Goal: Information Seeking & Learning: Learn about a topic

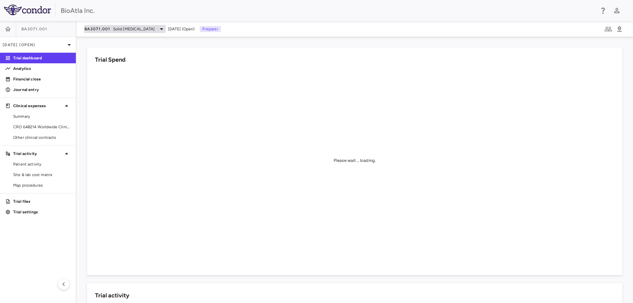
click at [136, 28] on div "BA3071.001 Solid [MEDICAL_DATA]" at bounding box center [124, 29] width 81 height 8
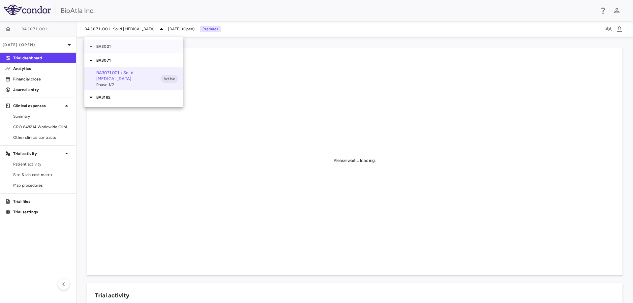
click at [102, 49] on div "BA3021" at bounding box center [133, 47] width 99 height 14
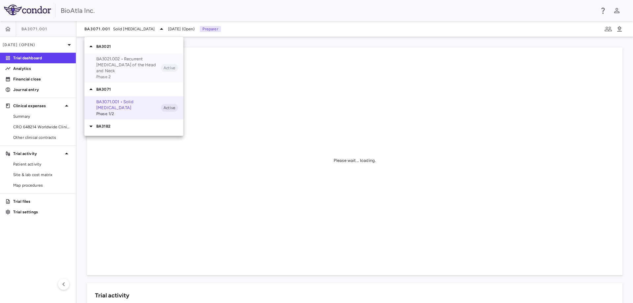
click at [108, 63] on p "BA3021.002 • Recurrent [MEDICAL_DATA] of the Head and Neck" at bounding box center [128, 65] width 65 height 18
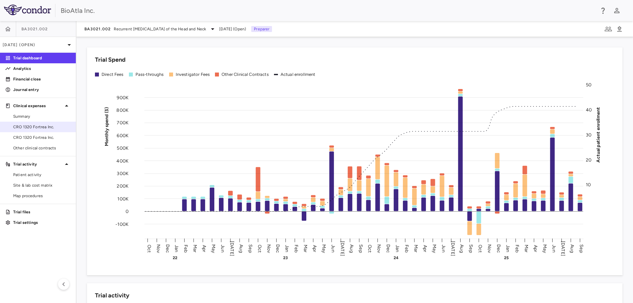
click at [41, 127] on span "CRO 1320 Fortrea Inc." at bounding box center [41, 127] width 57 height 6
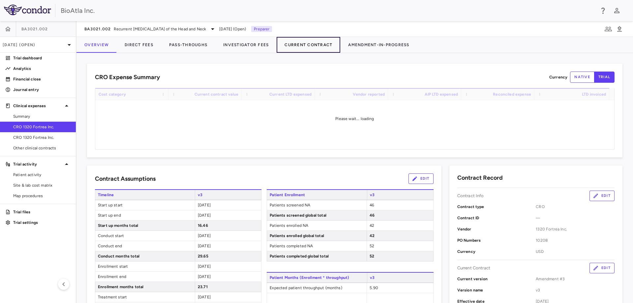
click at [302, 44] on button "Current Contract" at bounding box center [309, 45] width 64 height 16
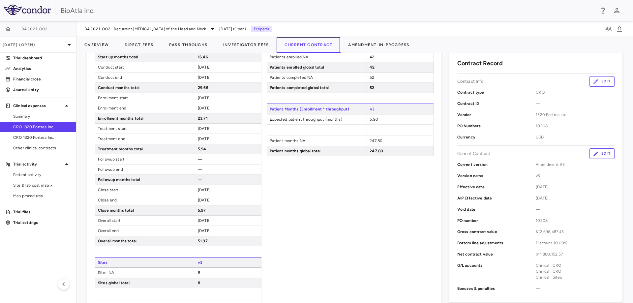
scroll to position [99, 0]
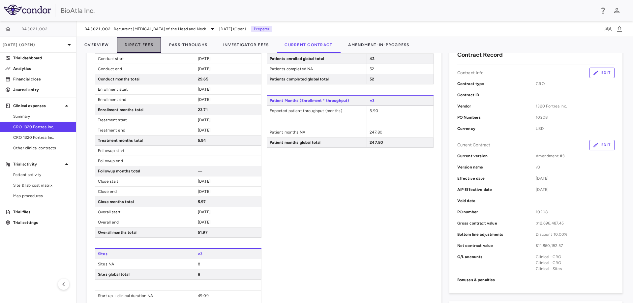
click at [135, 44] on button "Direct Fees" at bounding box center [139, 45] width 44 height 16
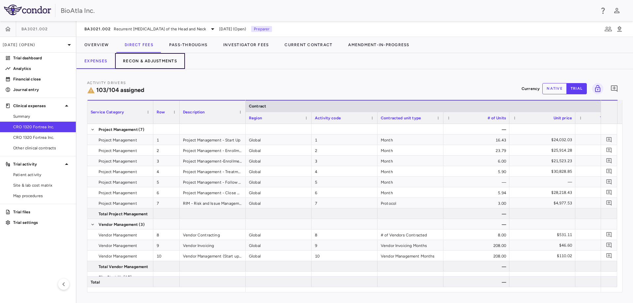
click at [148, 61] on button "Recon & Adjustments" at bounding box center [150, 61] width 70 height 16
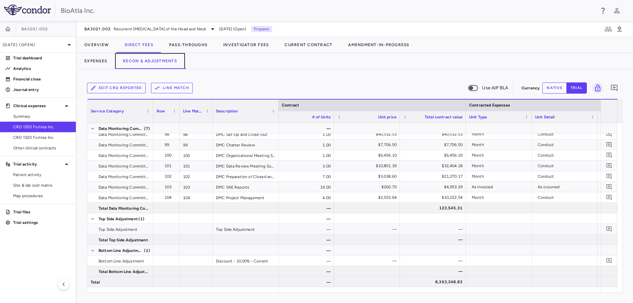
scroll to position [0, 428]
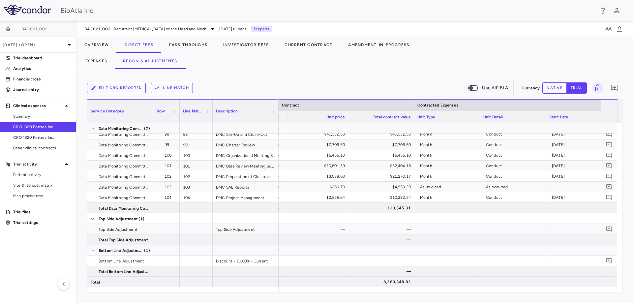
click at [156, 302] on div "Edit CRO reported Line Match Use AIP BLA Currency native trial 0 Service Catego…" at bounding box center [354, 186] width 556 height 234
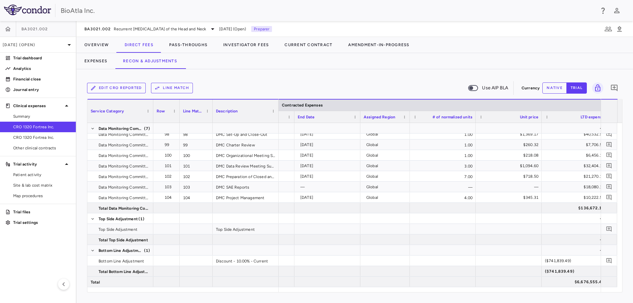
scroll to position [0, 642]
